Goal: Task Accomplishment & Management: Manage account settings

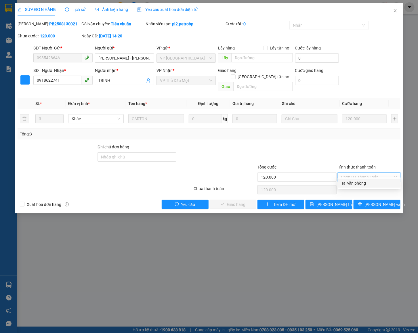
click at [344, 184] on div "Tại văn phòng" at bounding box center [369, 183] width 56 height 6
type input "0"
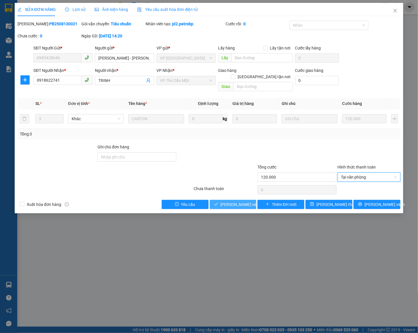
click at [227, 204] on button "Lưu và Giao hàng" at bounding box center [233, 204] width 47 height 9
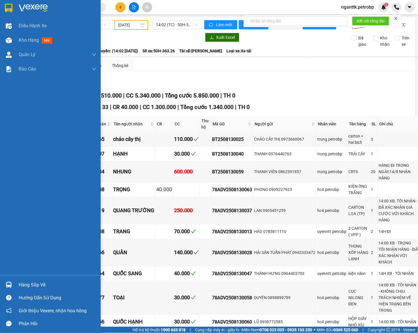
click at [6, 287] on img at bounding box center [9, 285] width 6 height 6
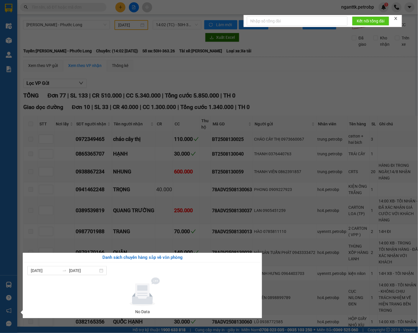
click at [7, 40] on div "Điều hành xe Kho hàng mới Quản [PERSON_NAME] lý chuyến Quản lý giao nhận mới Qu…" at bounding box center [8, 166] width 17 height 333
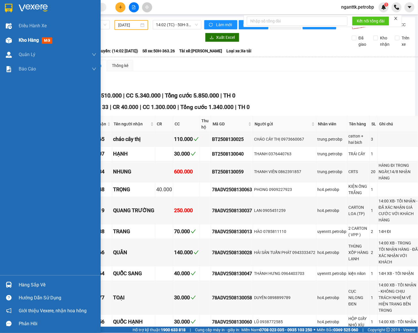
click at [12, 38] on div at bounding box center [9, 40] width 10 height 10
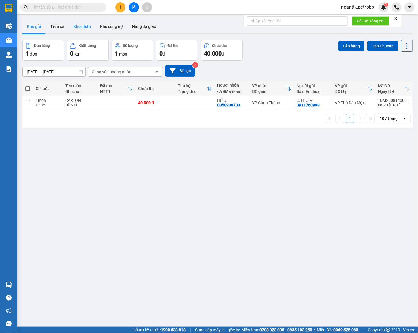
click at [86, 30] on button "Kho nhận" at bounding box center [82, 27] width 27 height 14
